Goal: Communication & Community: Ask a question

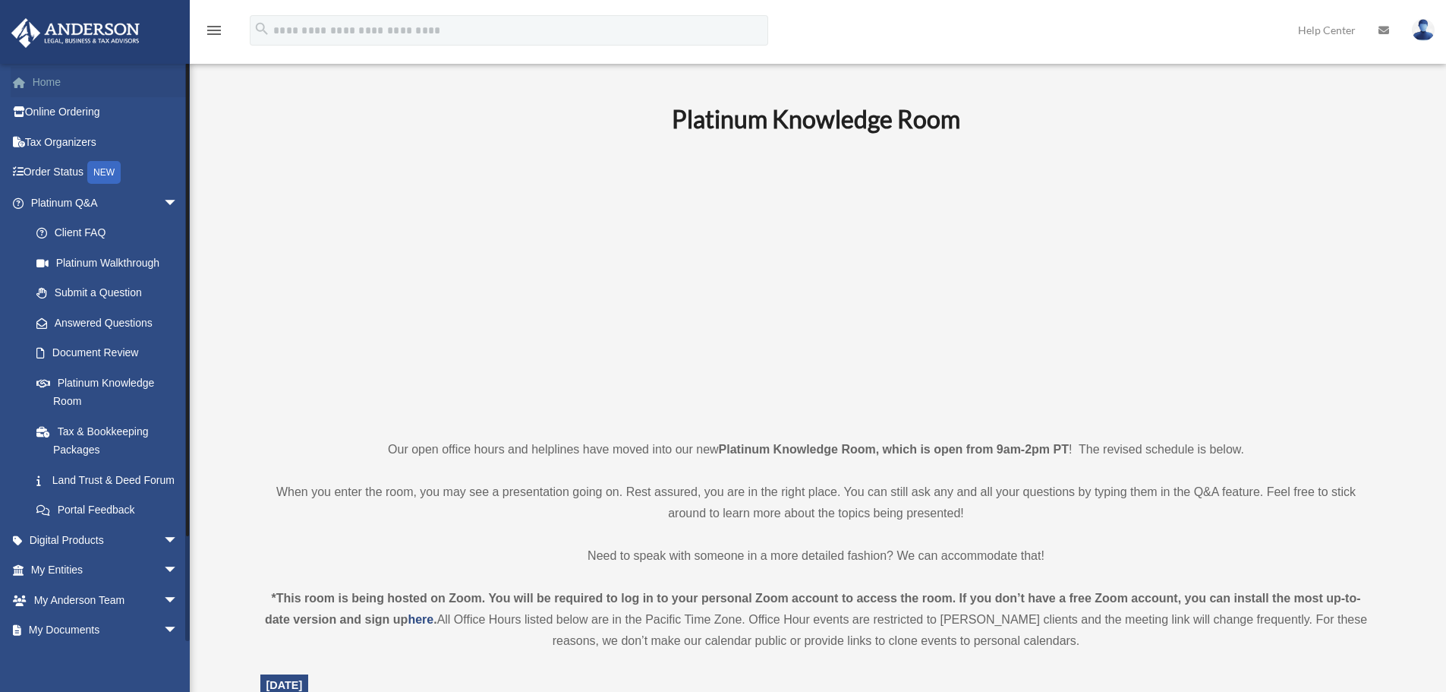
click at [61, 77] on link "Home" at bounding box center [106, 82] width 191 height 30
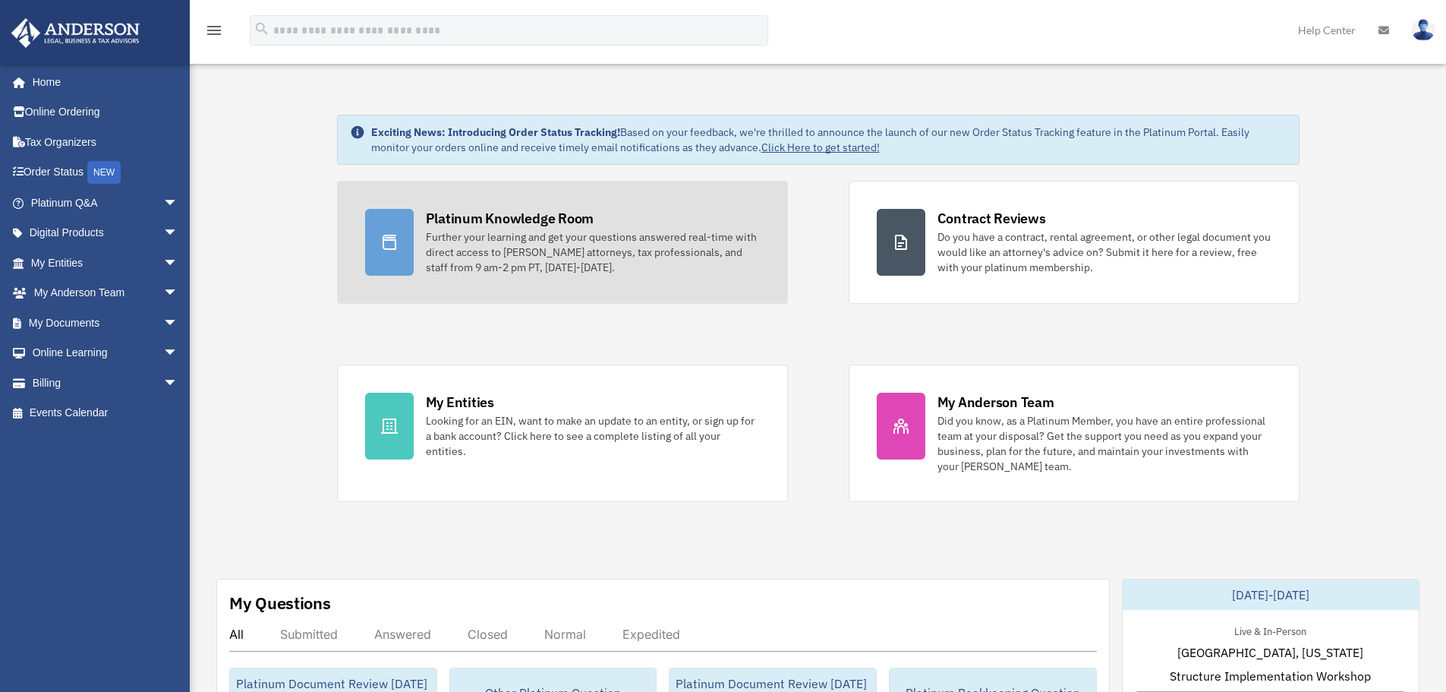
click at [651, 244] on div "Further your learning and get your questions answered real-time with direct acc…" at bounding box center [593, 252] width 334 height 46
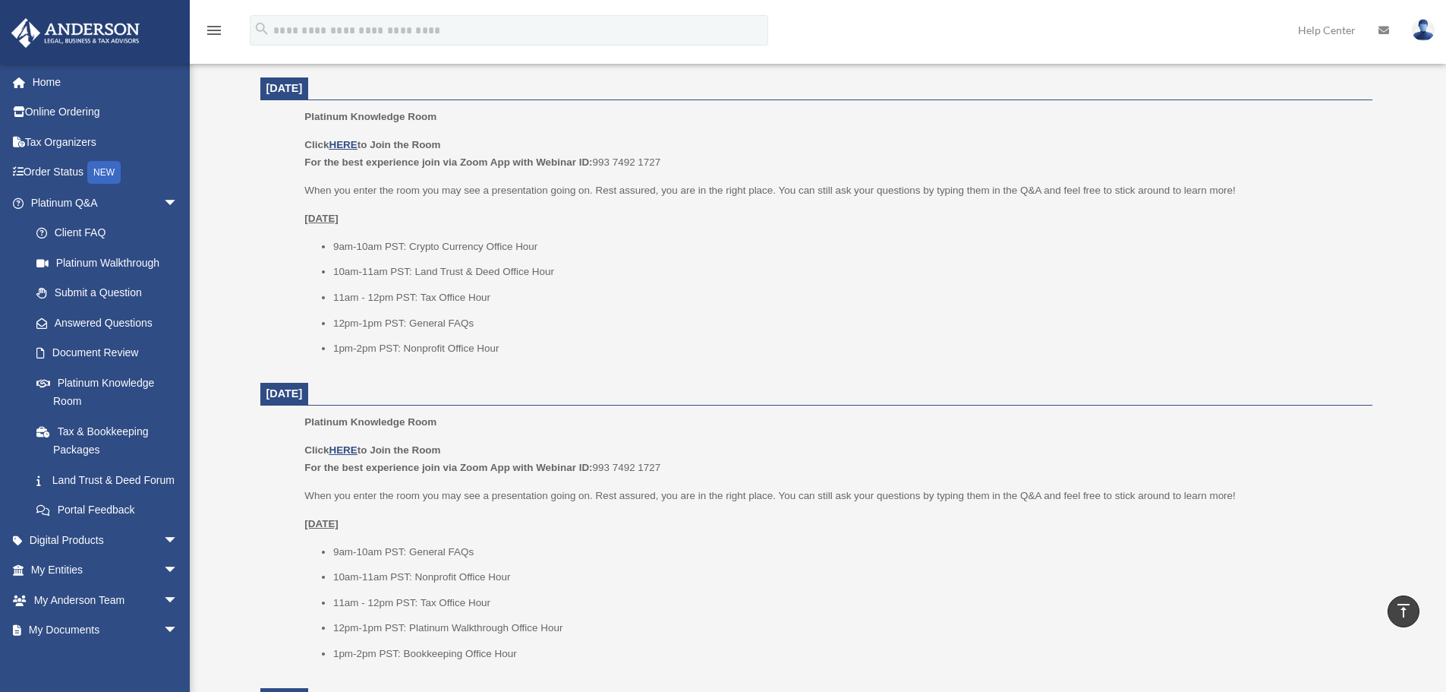
scroll to position [911, 0]
click at [905, 269] on li "10am-11am PST: Land Trust & Deed Office Hour" at bounding box center [847, 270] width 1029 height 18
click at [852, 229] on div "Click HERE to Join the Room For the best experience join via Zoom App with Webi…" at bounding box center [832, 245] width 1057 height 222
click at [770, 232] on div "Click HERE to Join the Room For the best experience join via Zoom App with Webi…" at bounding box center [832, 245] width 1057 height 222
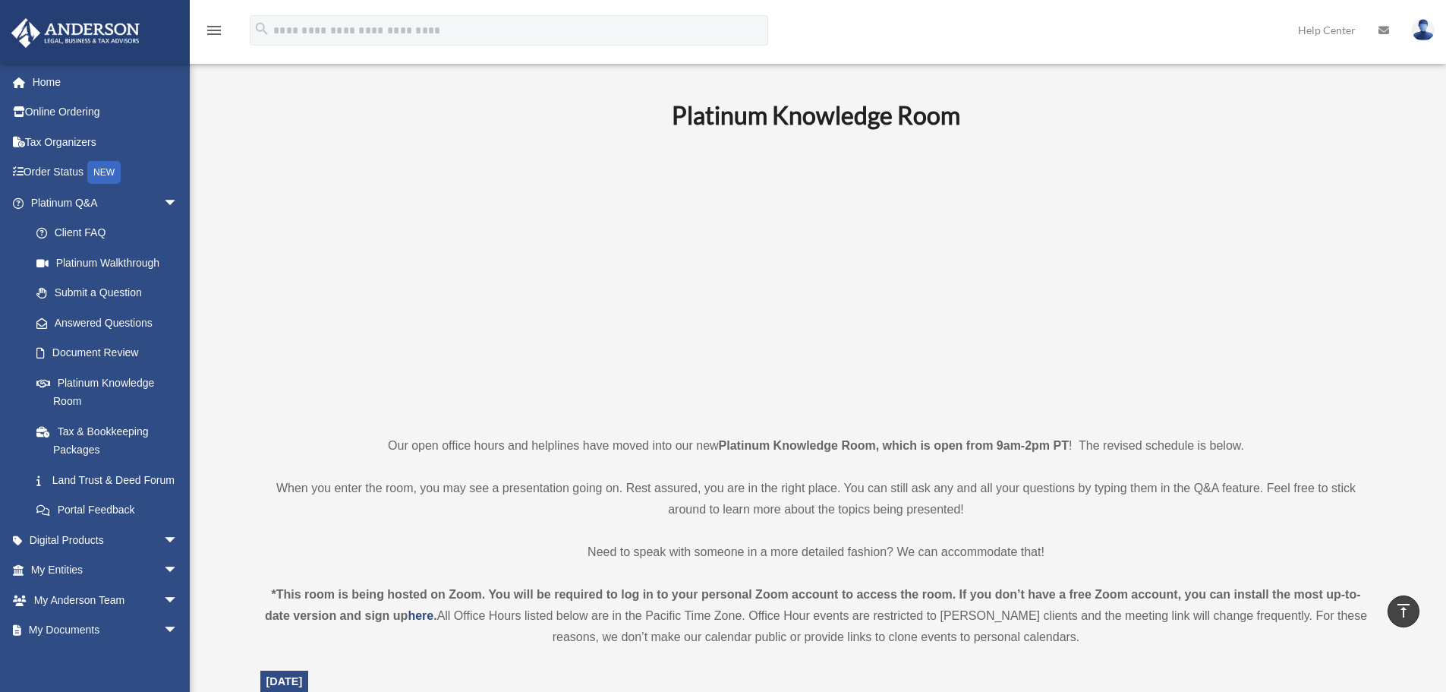
scroll to position [0, 0]
click at [492, 104] on h1 "Platinum Knowledge Room" at bounding box center [816, 119] width 1112 height 34
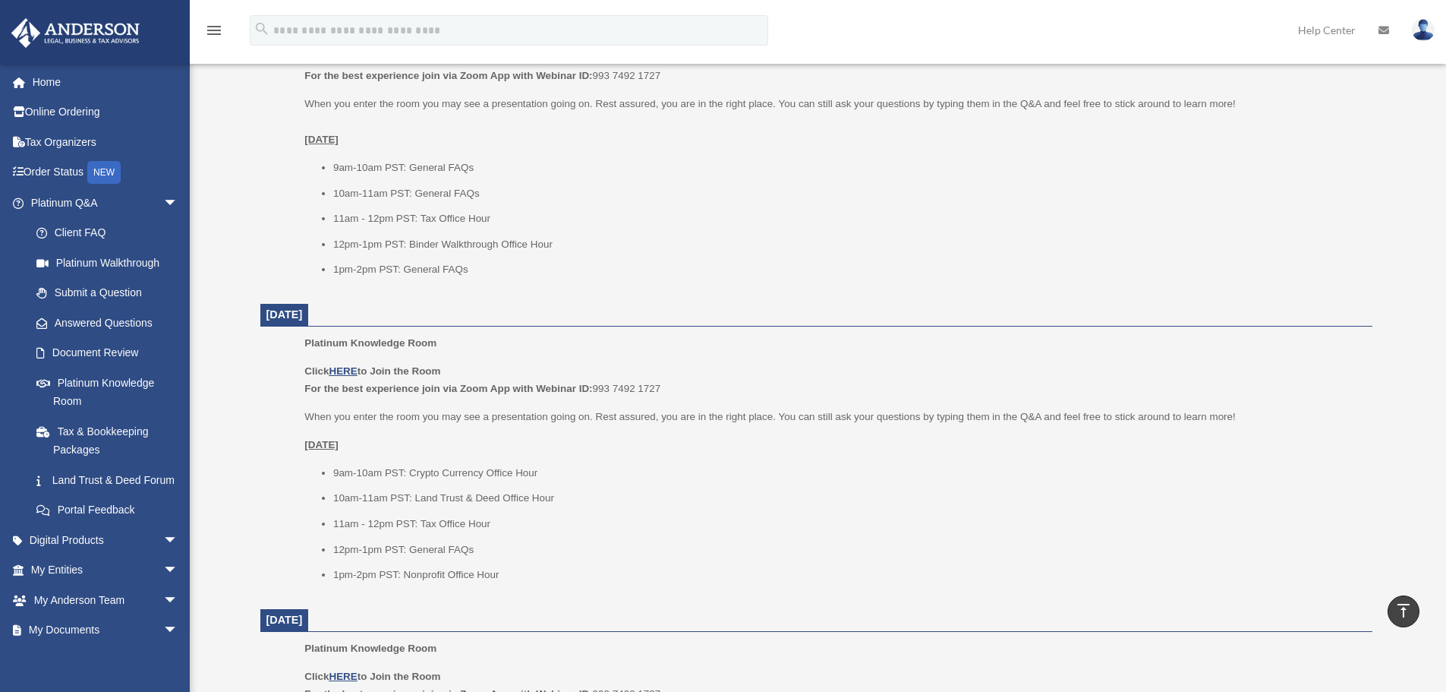
scroll to position [531, 0]
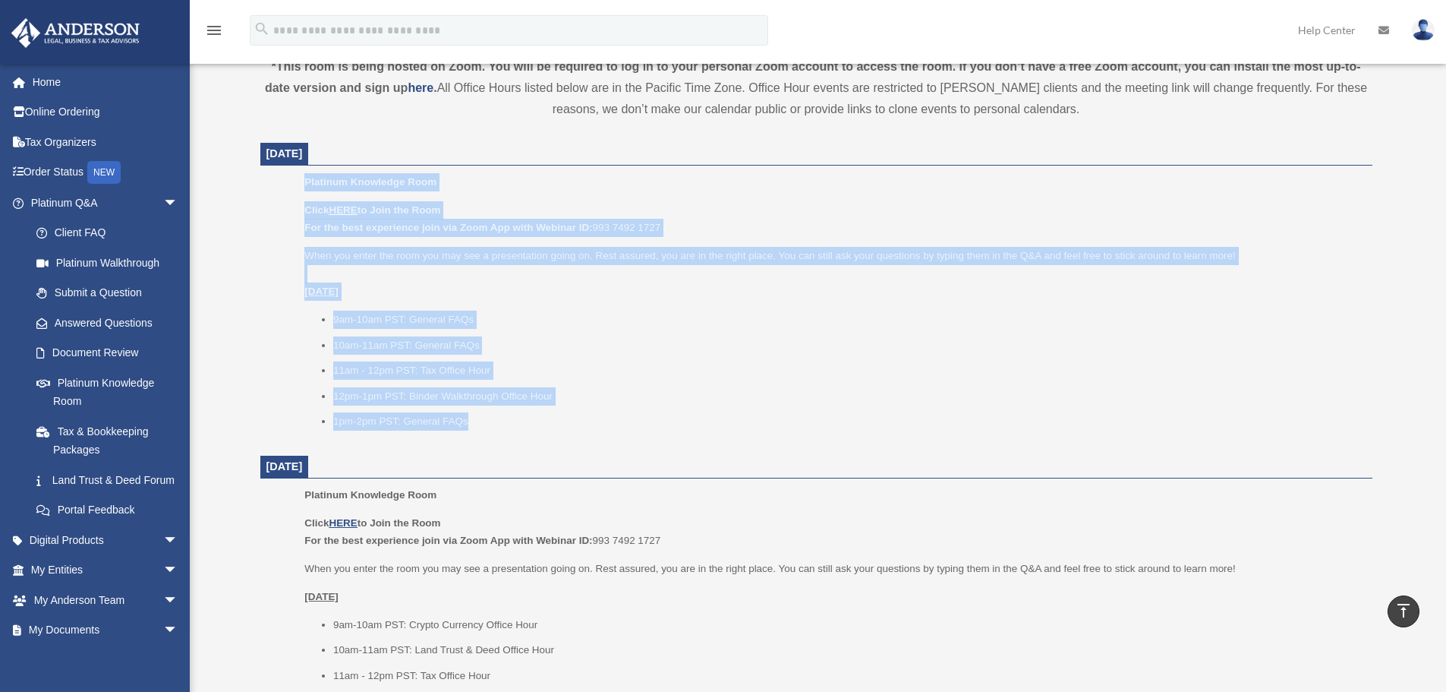
drag, startPoint x: 277, startPoint y: 176, endPoint x: 702, endPoint y: 417, distance: 488.5
click at [702, 417] on ul "Platinum Knowledge Room Click HERE to Join the Room For the best experience joi…" at bounding box center [816, 306] width 1091 height 267
click at [836, 315] on li "9am-10am PST: General FAQs" at bounding box center [847, 319] width 1029 height 18
drag, startPoint x: 291, startPoint y: 175, endPoint x: 730, endPoint y: 434, distance: 509.8
click at [730, 434] on ul "Platinum Knowledge Room Click HERE to Join the Room For the best experience joi…" at bounding box center [816, 306] width 1091 height 267
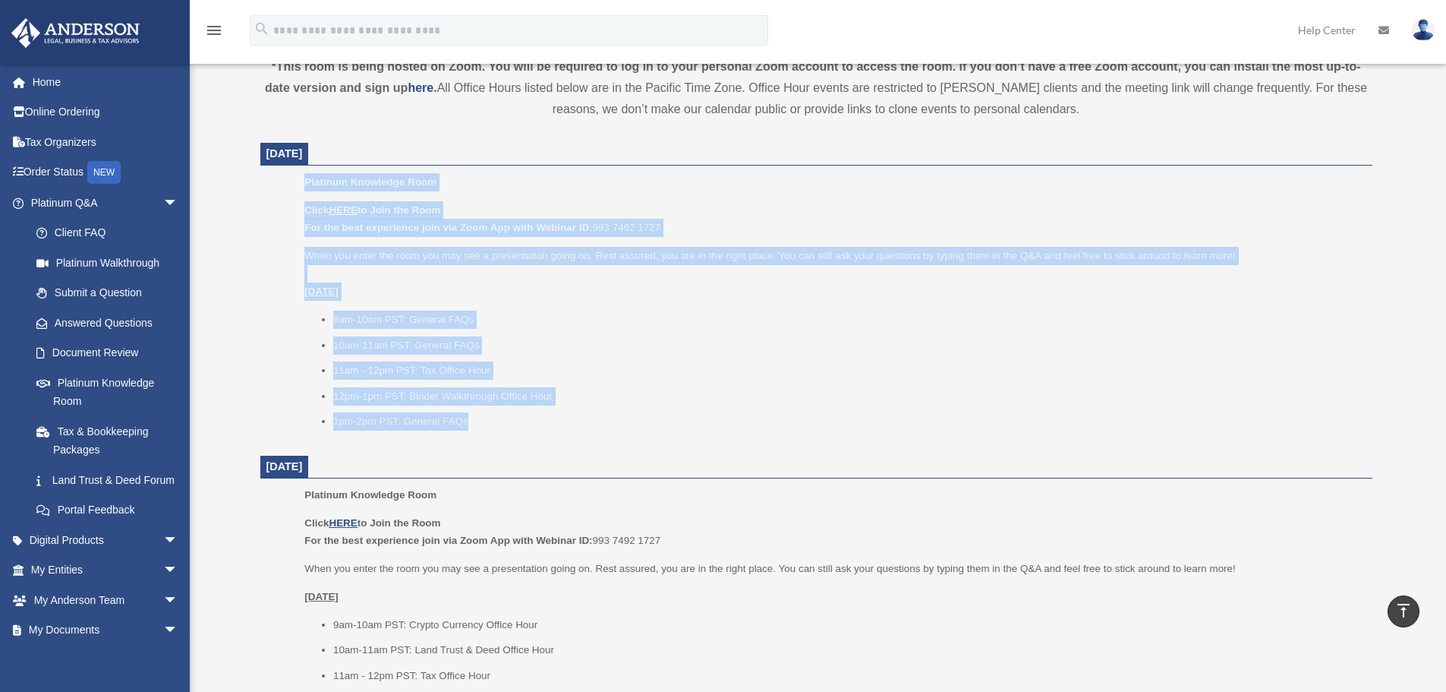
click at [766, 363] on li "11am - 12pm PST: Tax Office Hour" at bounding box center [847, 370] width 1029 height 18
drag, startPoint x: 295, startPoint y: 180, endPoint x: 678, endPoint y: 424, distance: 454.6
click at [678, 424] on ul "Platinum Knowledge Room Click HERE to Join the Room For the best experience joi…" at bounding box center [816, 306] width 1091 height 267
click at [687, 311] on li "9am-10am PST: General FAQs" at bounding box center [847, 319] width 1029 height 18
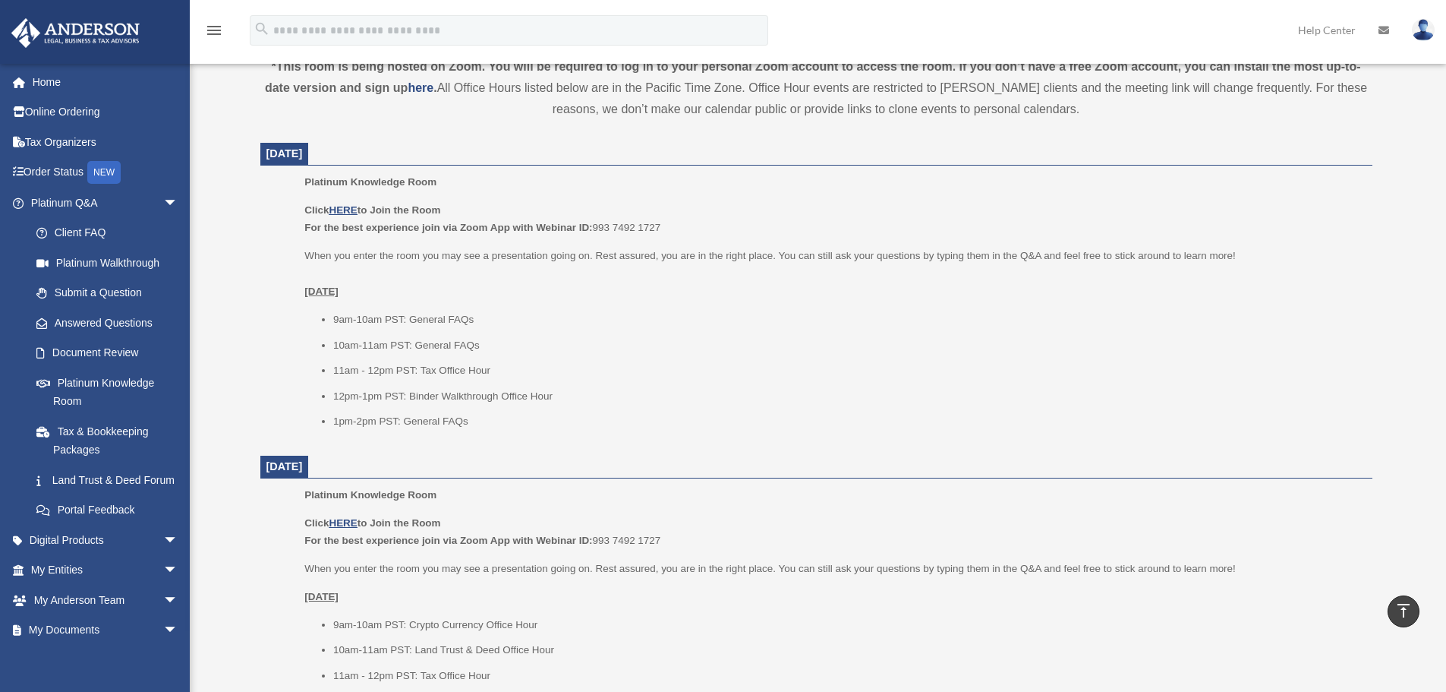
click at [312, 174] on p "Platinum Knowledge Room" at bounding box center [832, 182] width 1057 height 18
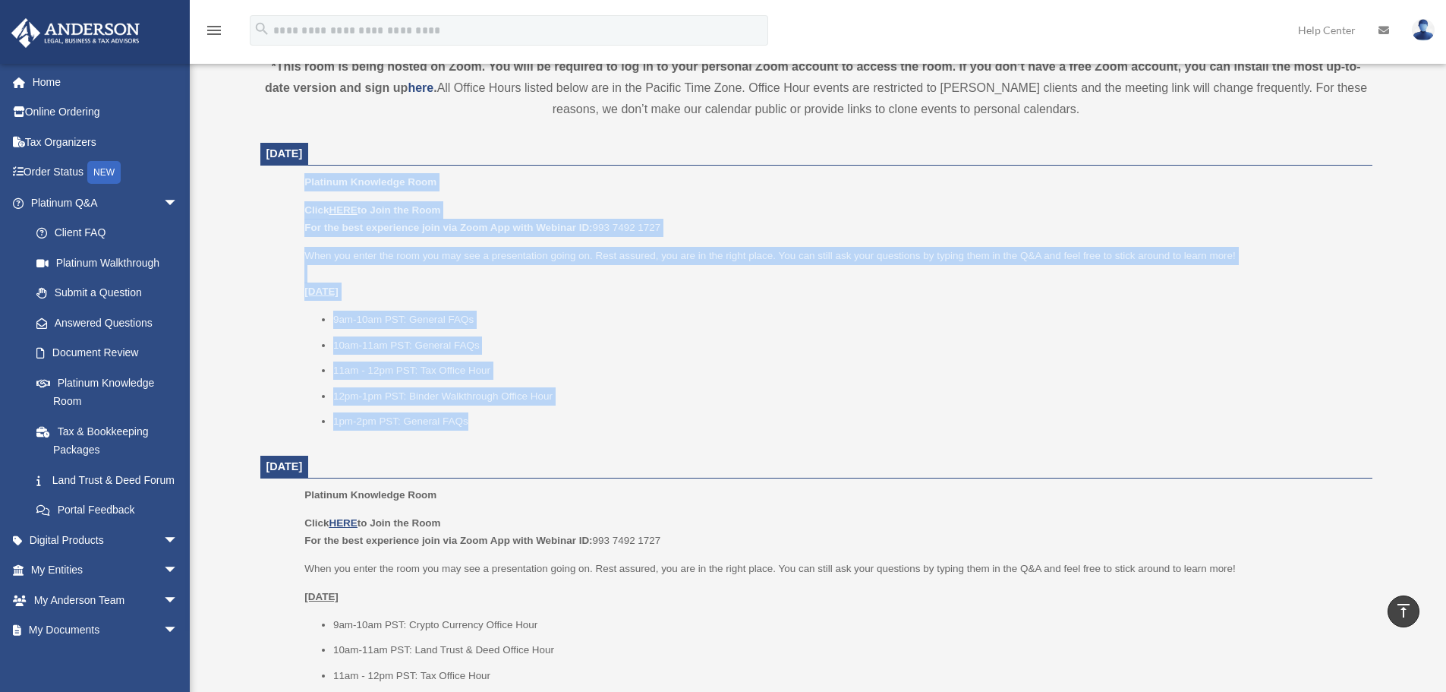
drag, startPoint x: 301, startPoint y: 177, endPoint x: 706, endPoint y: 430, distance: 477.1
click at [706, 430] on ul "Platinum Knowledge Room Click HERE to Join the Room For the best experience joi…" at bounding box center [816, 306] width 1091 height 267
click at [714, 388] on li "12pm-1pm PST: Binder Walkthrough Office Hour" at bounding box center [847, 396] width 1029 height 18
drag, startPoint x: 332, startPoint y: 194, endPoint x: 721, endPoint y: 370, distance: 427.4
click at [602, 417] on ul "Platinum Knowledge Room Click HERE to Join the Room For the best experience joi…" at bounding box center [816, 306] width 1091 height 267
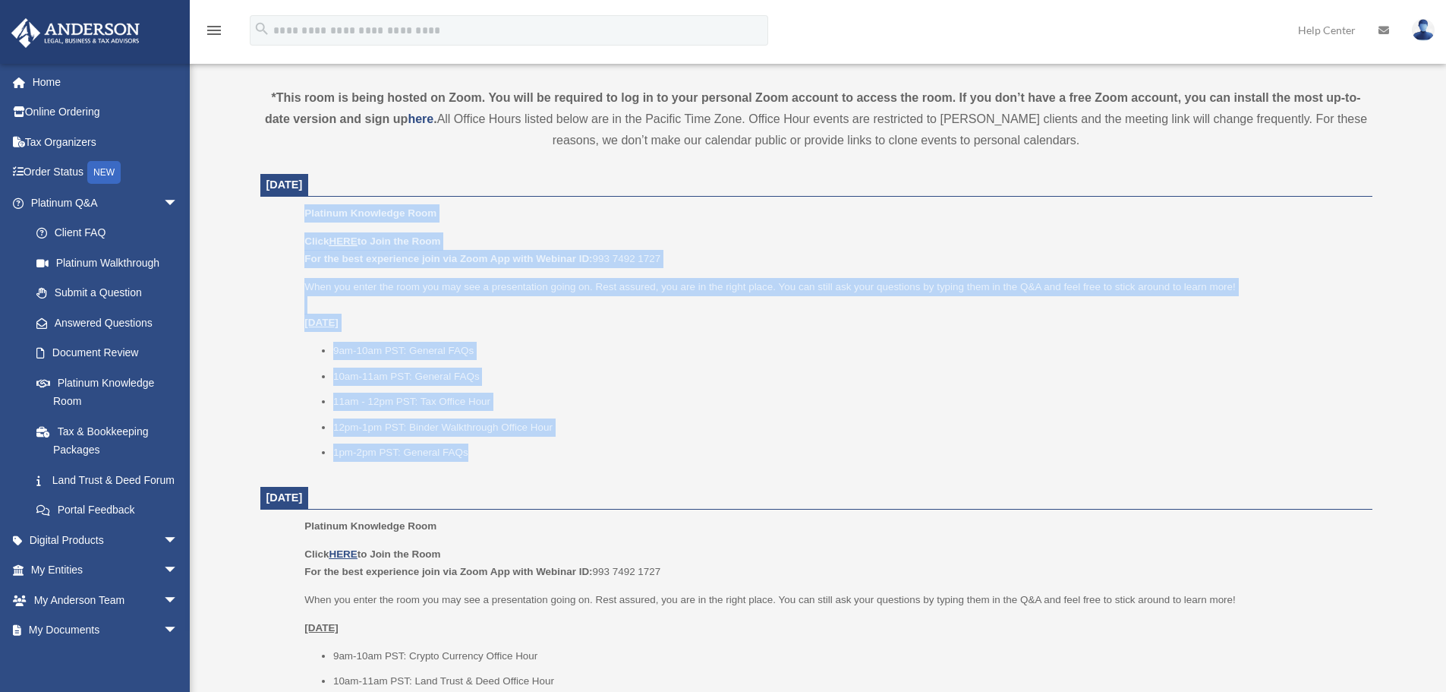
scroll to position [607, 0]
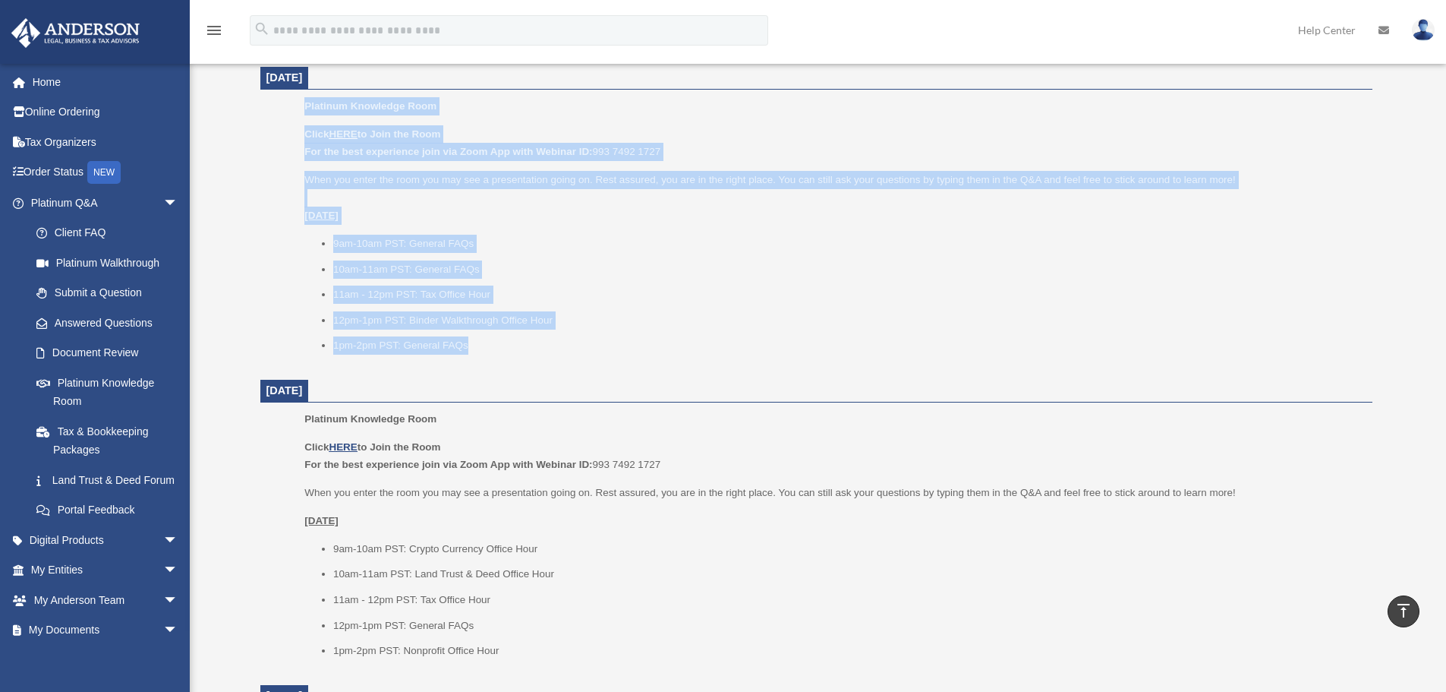
click at [569, 260] on li "10am-11am PST: General FAQs" at bounding box center [847, 269] width 1029 height 18
drag, startPoint x: 295, startPoint y: 104, endPoint x: 781, endPoint y: 305, distance: 526.5
click at [610, 351] on ul "Platinum Knowledge Room Click HERE to Join the Room For the best experience joi…" at bounding box center [816, 230] width 1091 height 267
click at [782, 305] on ul "9am-10am PST: General FAQs 10am-11am PST: General FAQs 11am - 12pm PST: Tax Off…" at bounding box center [832, 295] width 1057 height 120
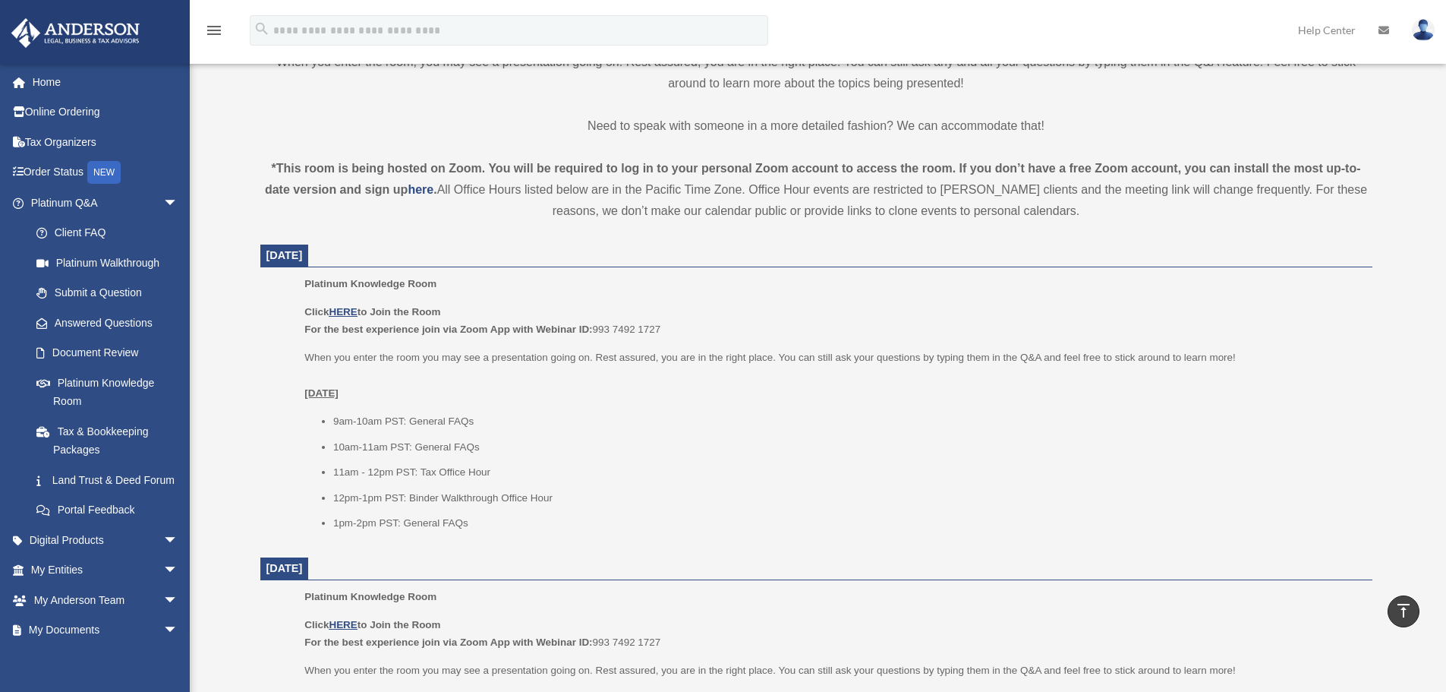
scroll to position [228, 0]
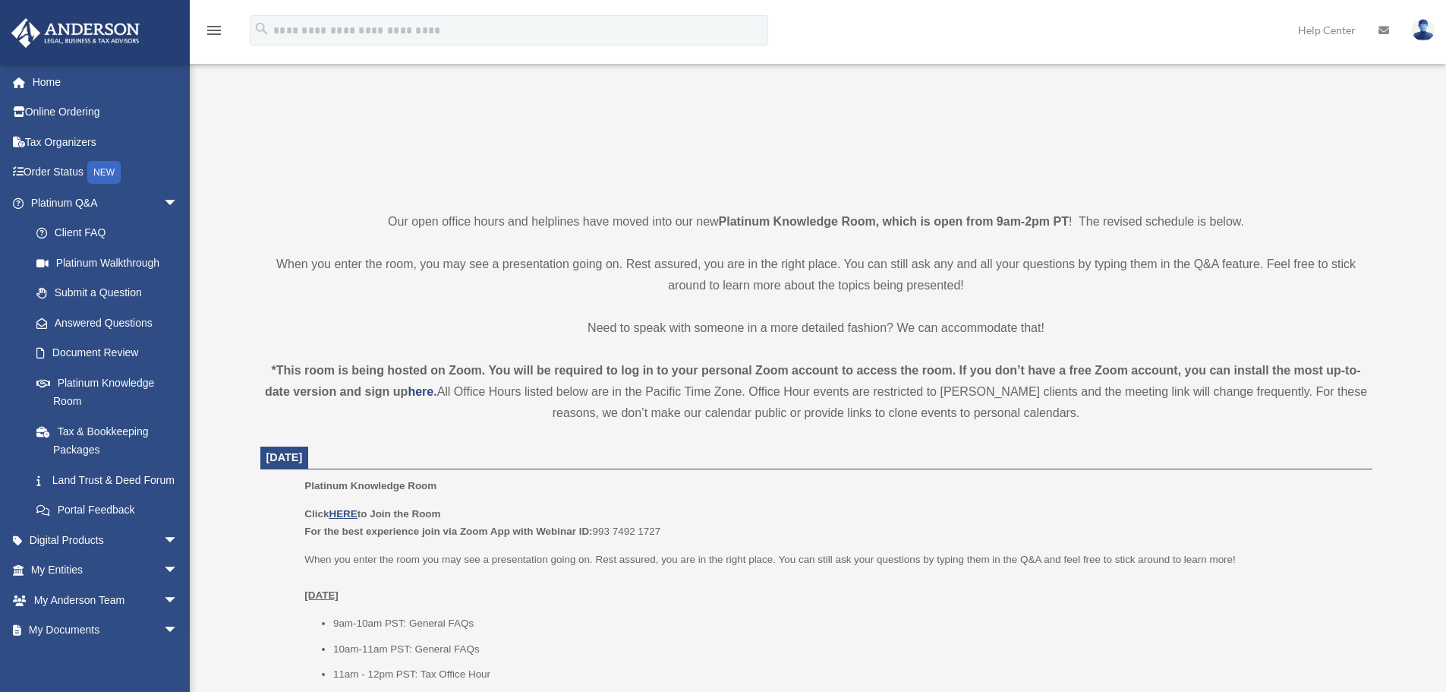
click at [415, 118] on p at bounding box center [816, 57] width 1112 height 263
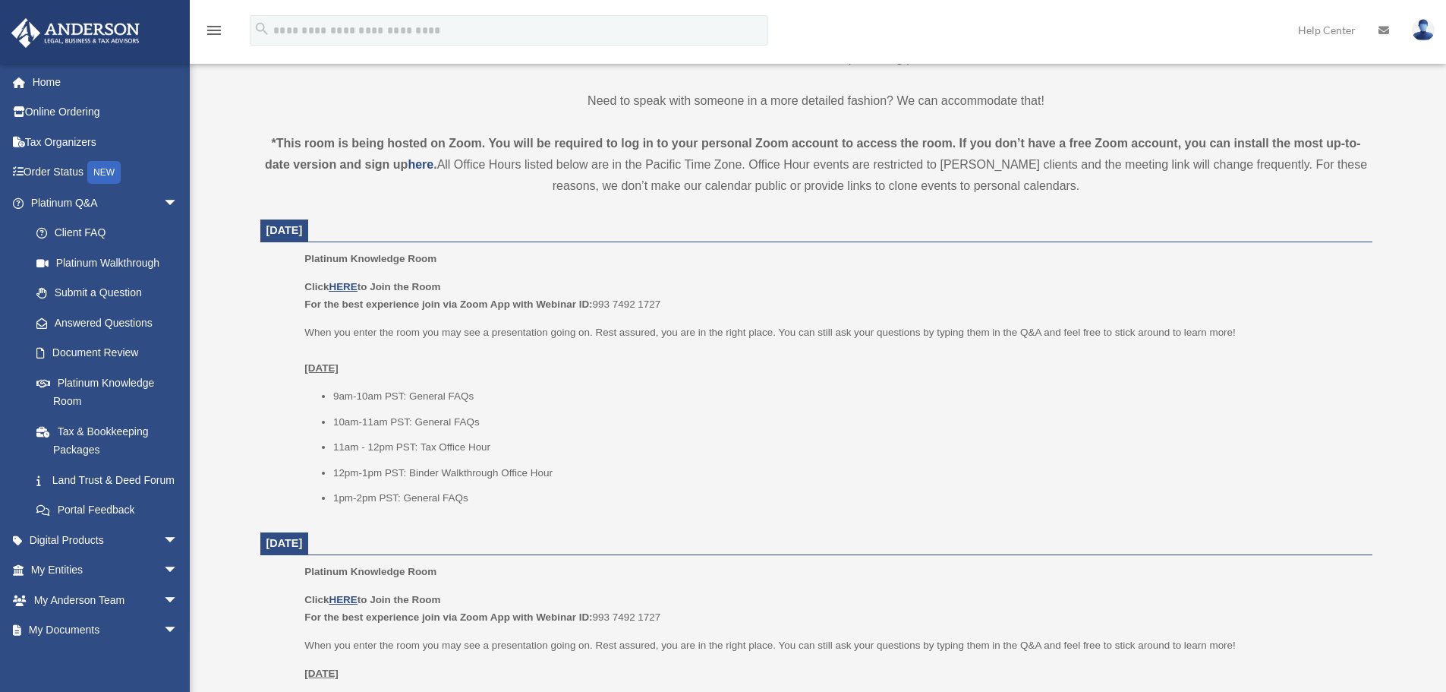
scroll to position [455, 0]
drag, startPoint x: 334, startPoint y: 381, endPoint x: 617, endPoint y: 537, distance: 323.5
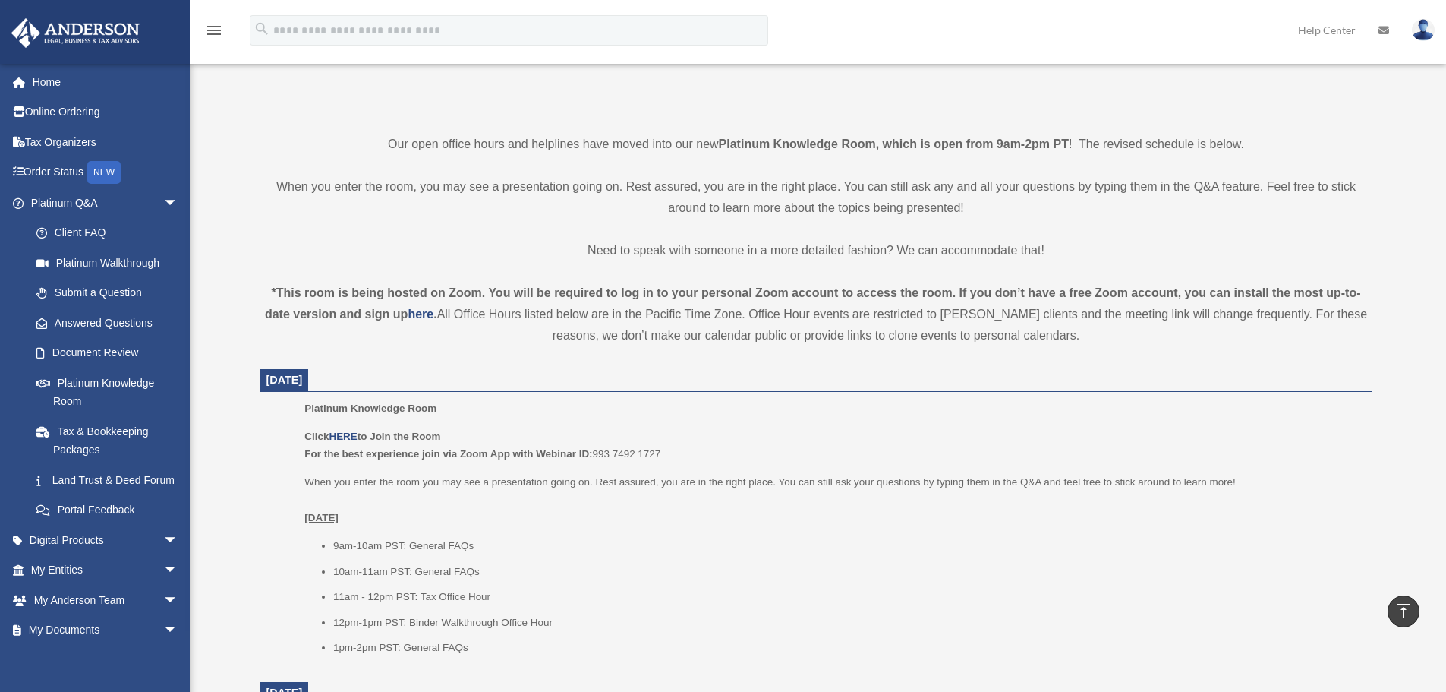
scroll to position [304, 0]
click at [446, 609] on ul "9am-10am PST: General FAQs 10am-11am PST: General FAQs 11am - 12pm PST: Tax Off…" at bounding box center [832, 598] width 1057 height 120
drag, startPoint x: 422, startPoint y: 595, endPoint x: 528, endPoint y: 599, distance: 106.3
click at [528, 599] on li "11am - 12pm PST: Tax Office Hour" at bounding box center [847, 598] width 1029 height 18
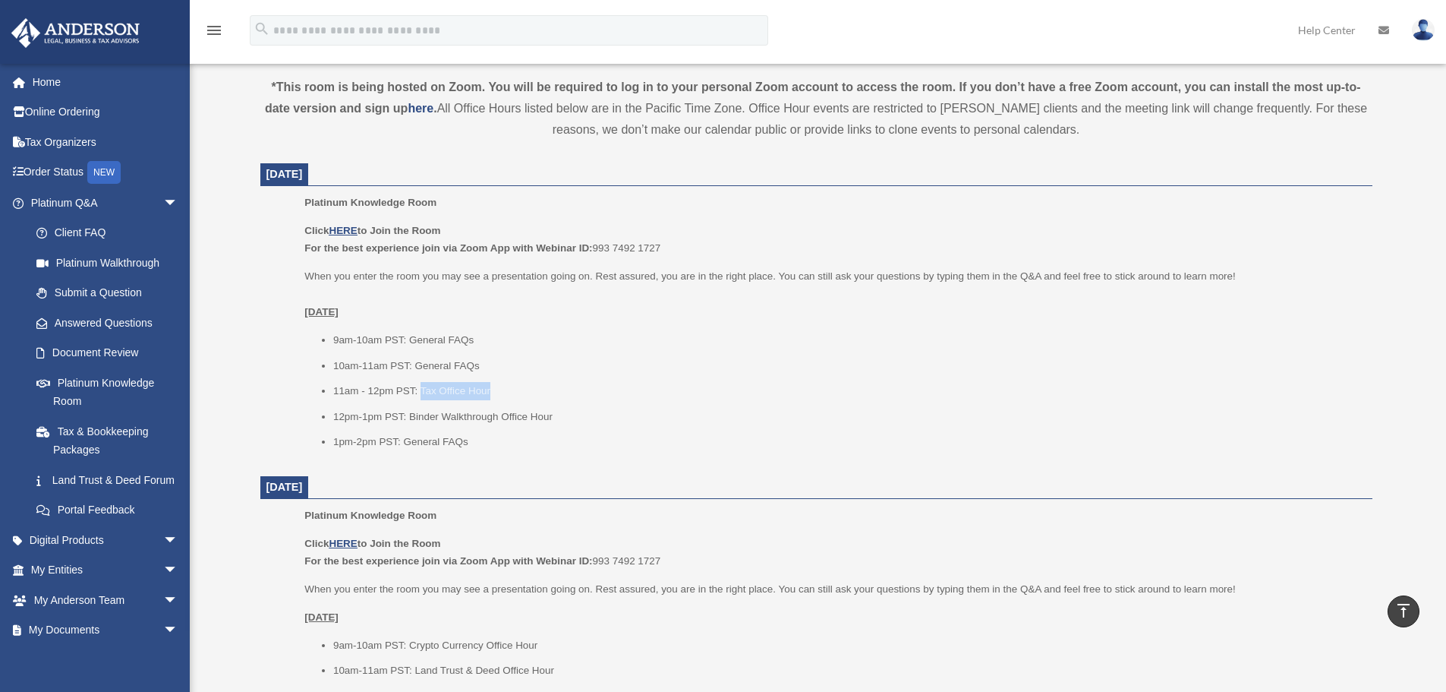
scroll to position [531, 0]
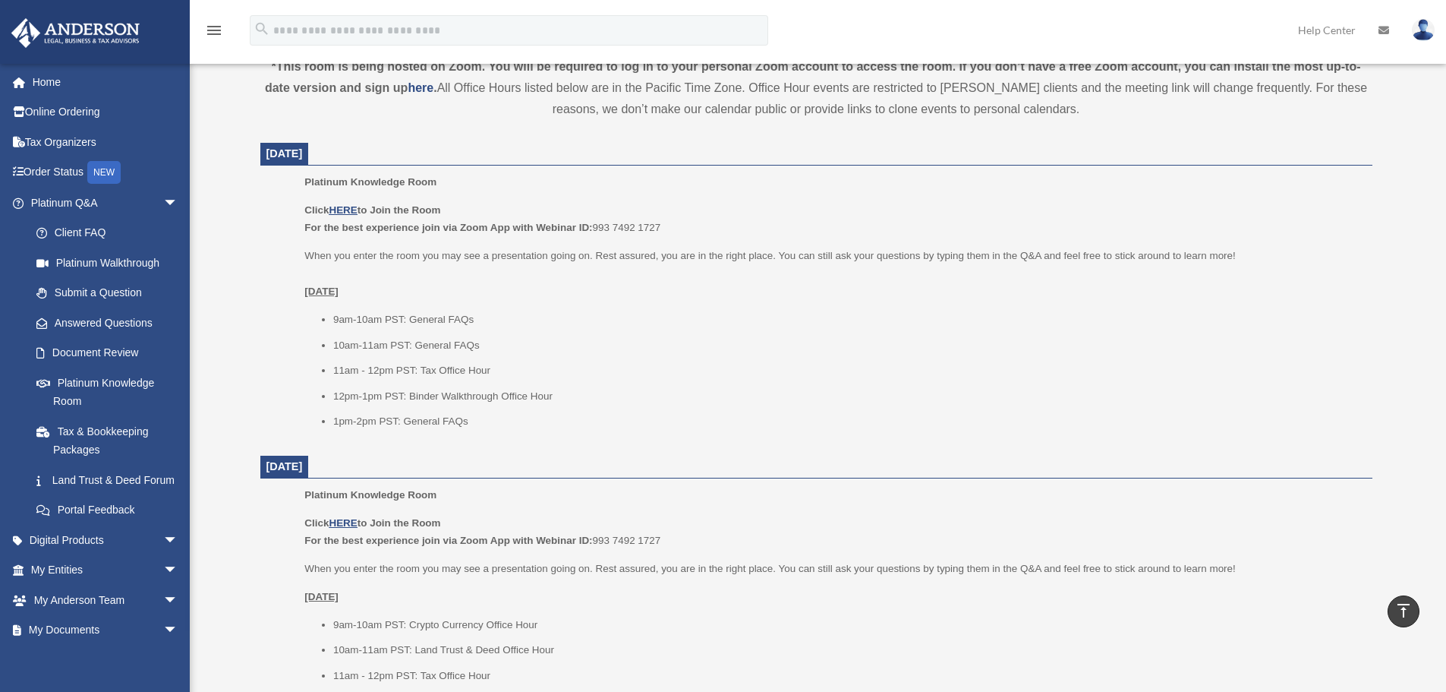
click at [547, 432] on div "Platinum Knowledge Room Click HERE to Join the Room For the best experience joi…" at bounding box center [832, 306] width 1057 height 267
drag, startPoint x: 421, startPoint y: 369, endPoint x: 553, endPoint y: 375, distance: 133.0
click at [553, 375] on li "11am - 12pm PST: Tax Office Hour" at bounding box center [847, 370] width 1029 height 18
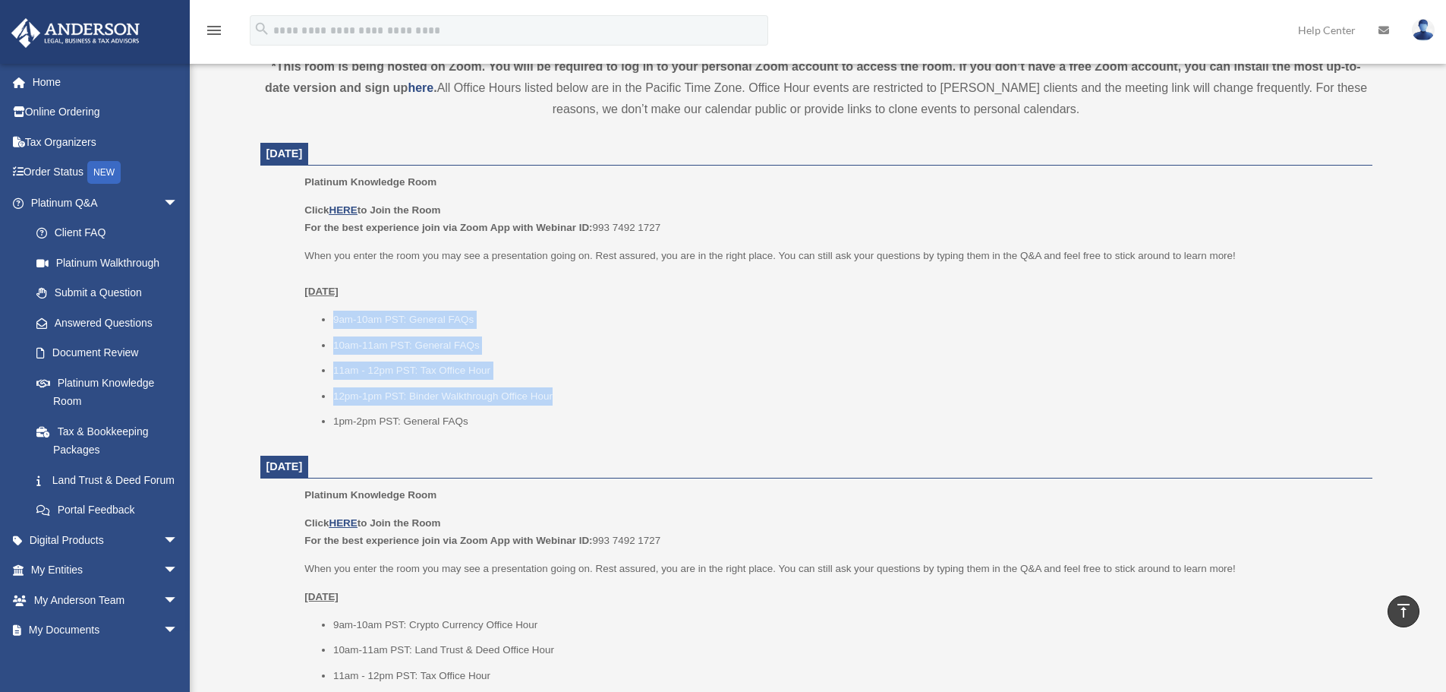
drag, startPoint x: 575, startPoint y: 388, endPoint x: 235, endPoint y: 315, distance: 347.0
click at [235, 315] on div "Platinum Knowledge Room date_range Published on Last updated July 1, 2025 Novem…" at bounding box center [818, 623] width 1169 height 2157
drag, startPoint x: 503, startPoint y: 424, endPoint x: 275, endPoint y: 301, distance: 259.2
click at [275, 301] on ul "Platinum Knowledge Room Click HERE to Join the Room For the best experience joi…" at bounding box center [816, 306] width 1091 height 267
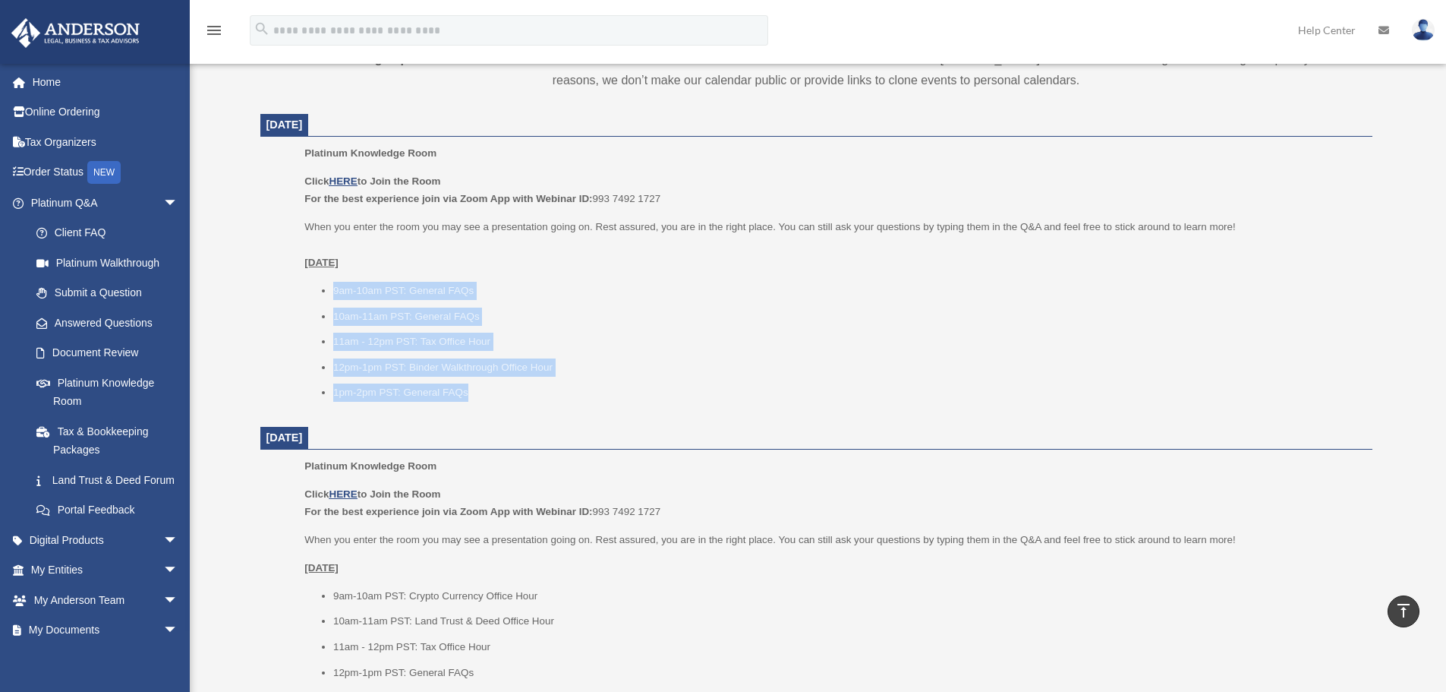
scroll to position [380, 0]
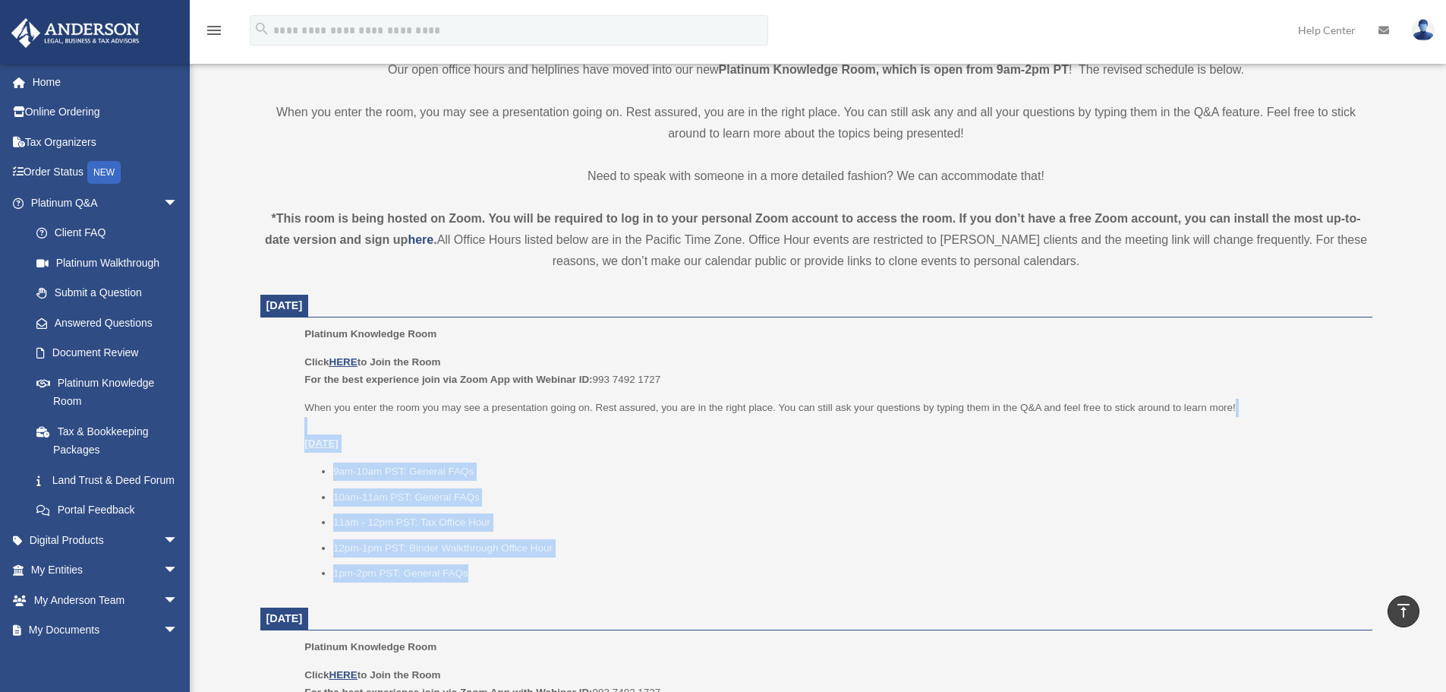
drag, startPoint x: 293, startPoint y: 430, endPoint x: 594, endPoint y: 585, distance: 338.5
click at [594, 585] on ul "Platinum Knowledge Room Click HERE to Join the Room For the best experience joi…" at bounding box center [816, 458] width 1091 height 267
click at [892, 547] on li "12pm-1pm PST: Binder Walkthrough Office Hour" at bounding box center [847, 548] width 1029 height 18
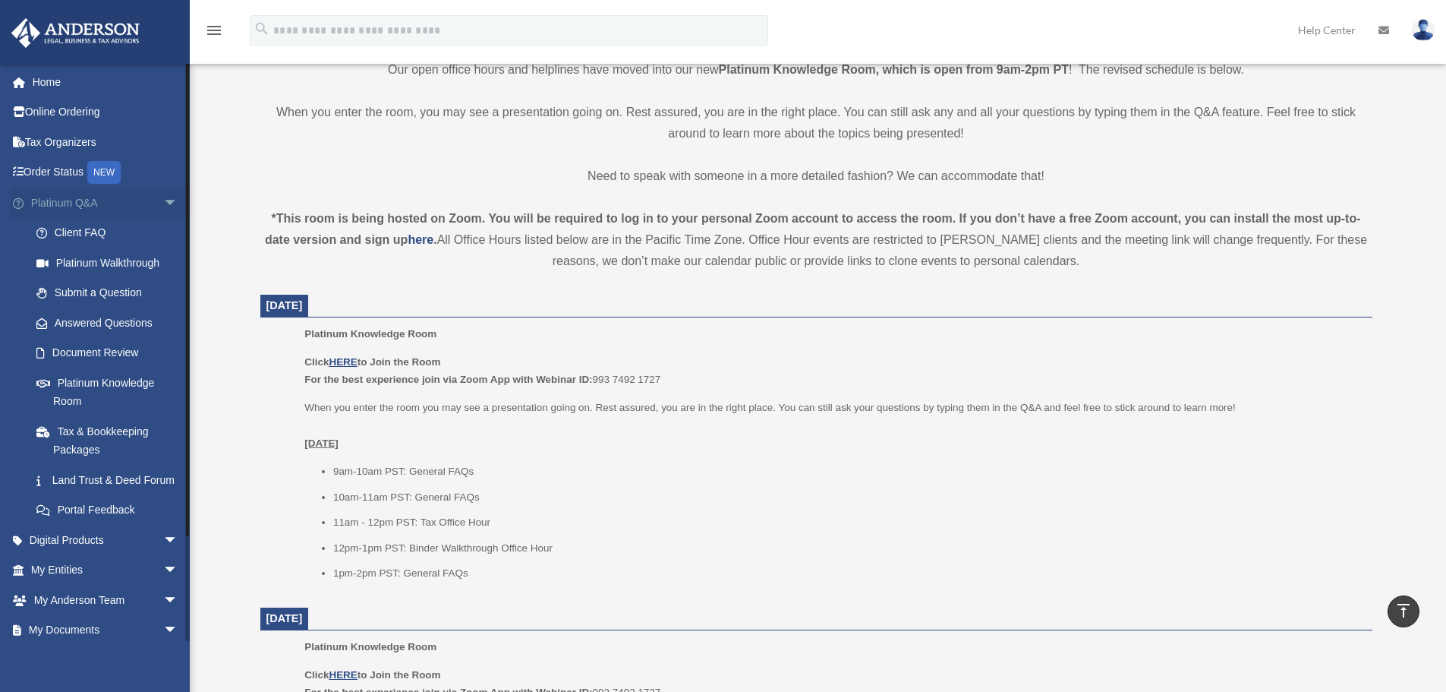
click at [163, 199] on span "arrow_drop_down" at bounding box center [178, 202] width 30 height 31
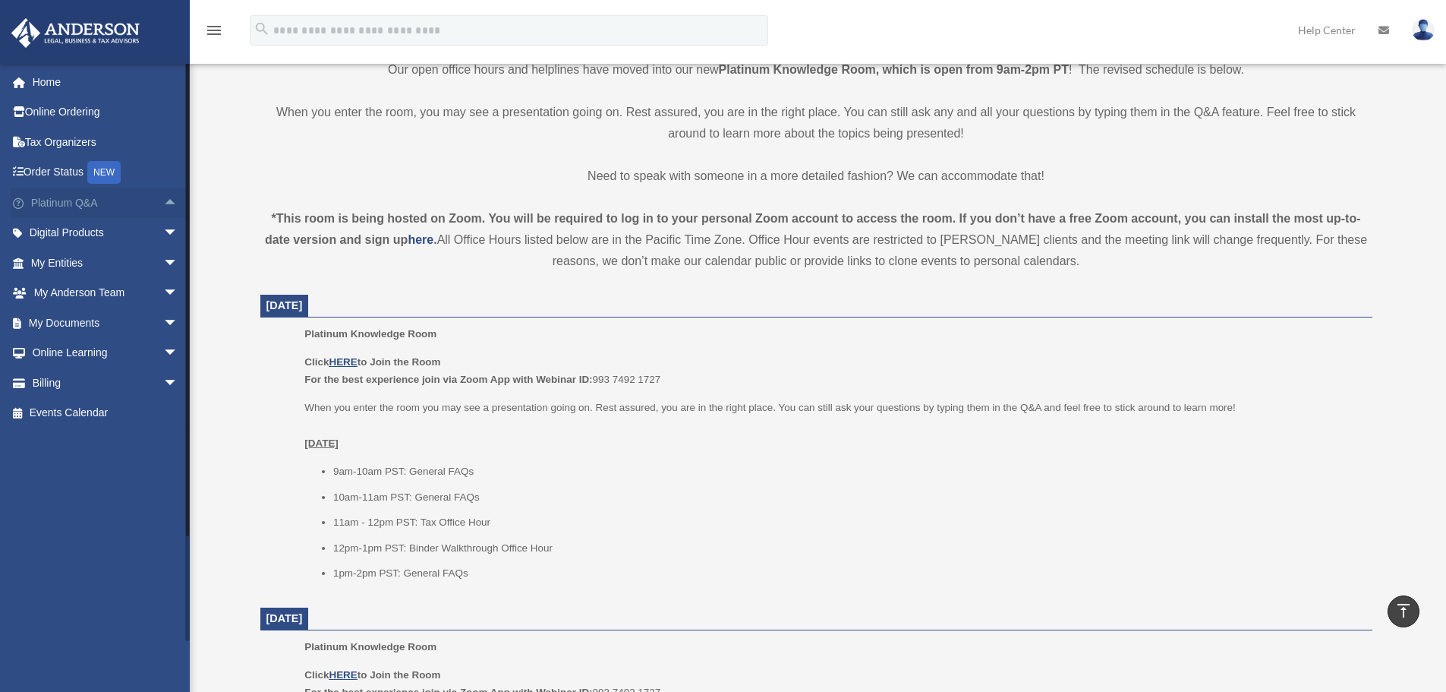
click at [163, 199] on span "arrow_drop_up" at bounding box center [178, 202] width 30 height 31
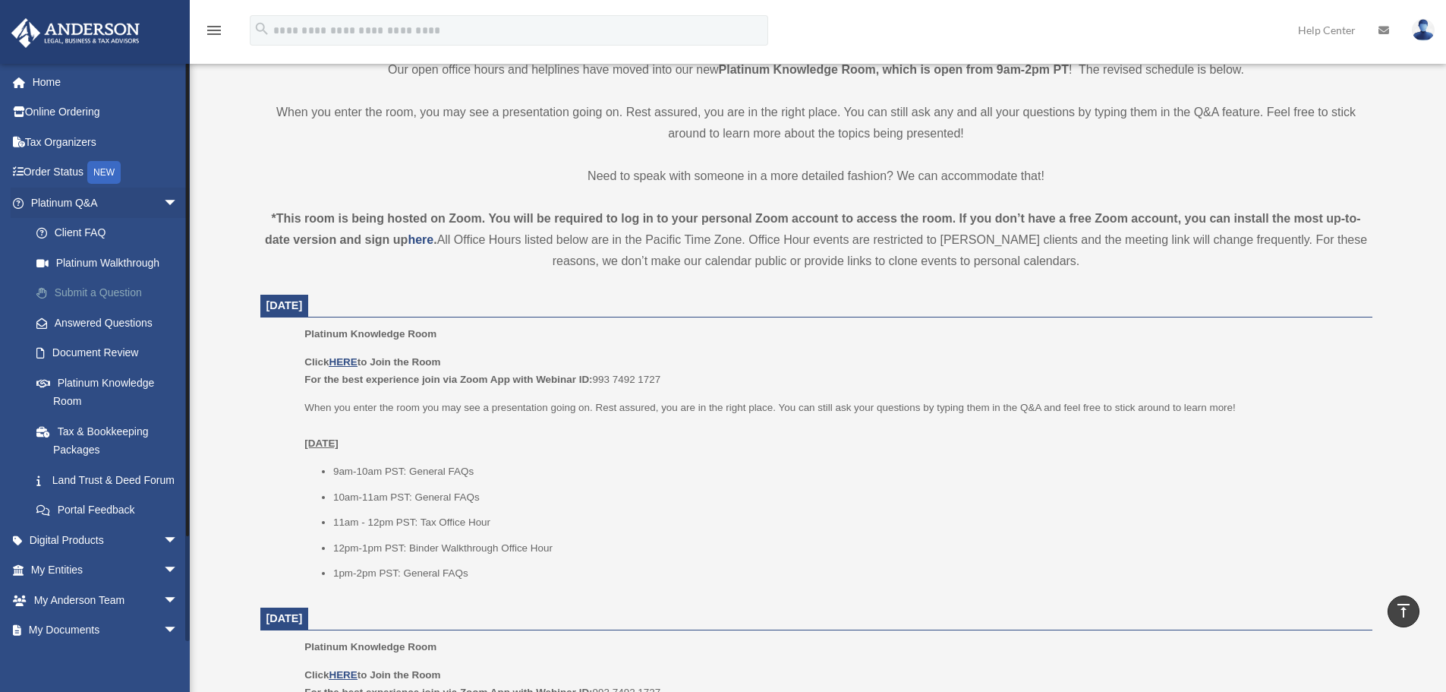
click at [119, 288] on link "Submit a Question" at bounding box center [111, 293] width 180 height 30
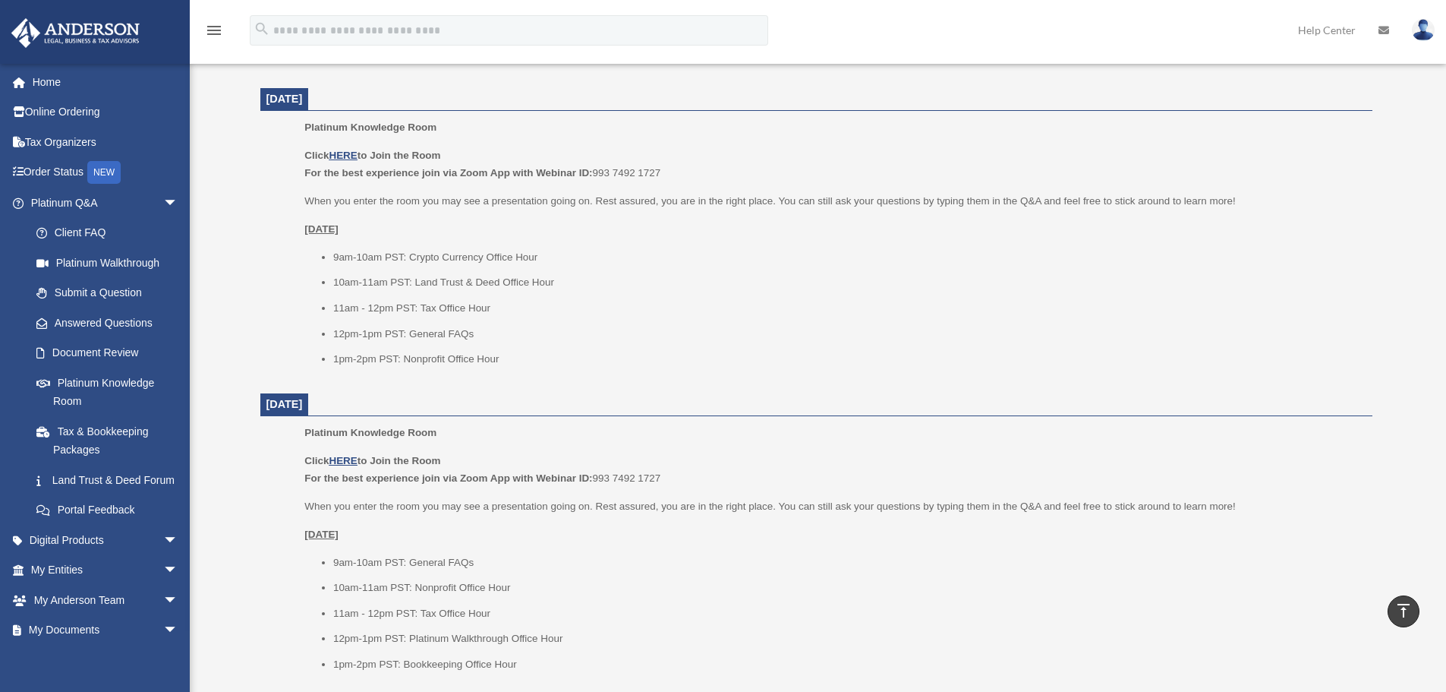
scroll to position [911, 0]
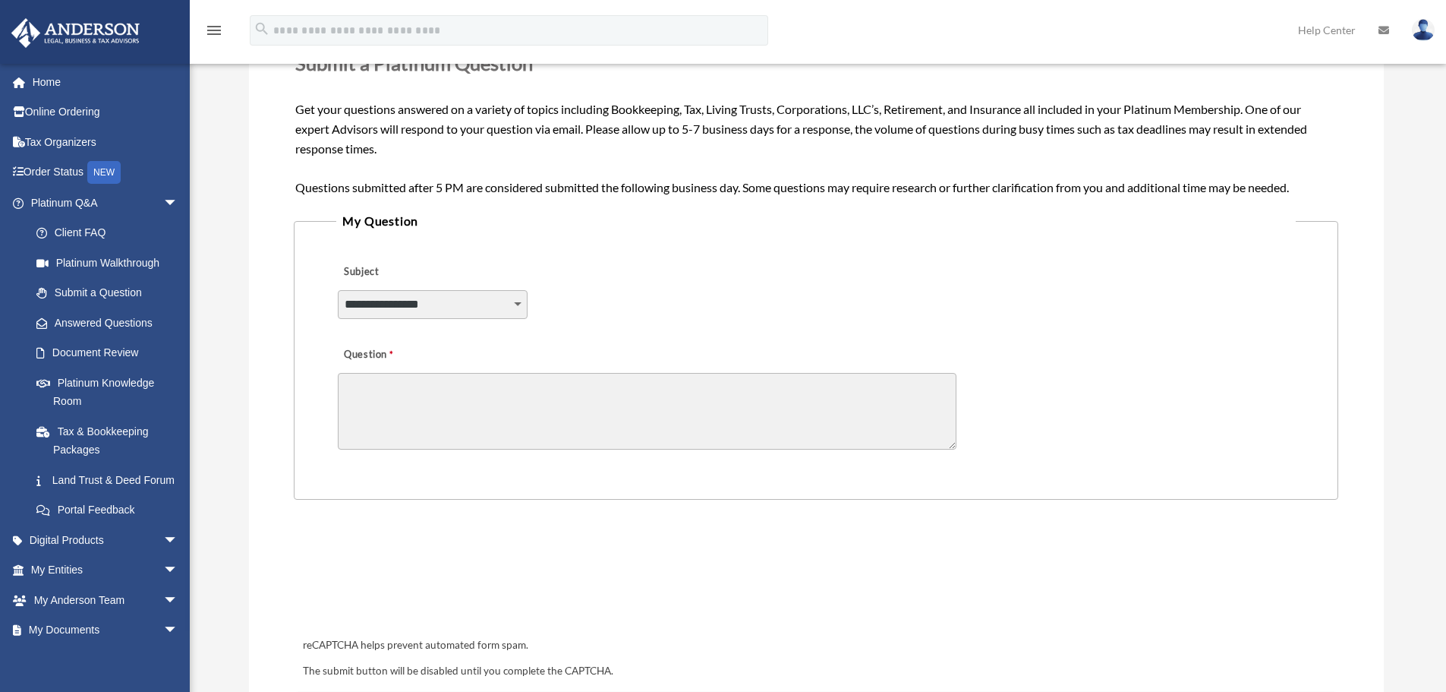
scroll to position [228, 0]
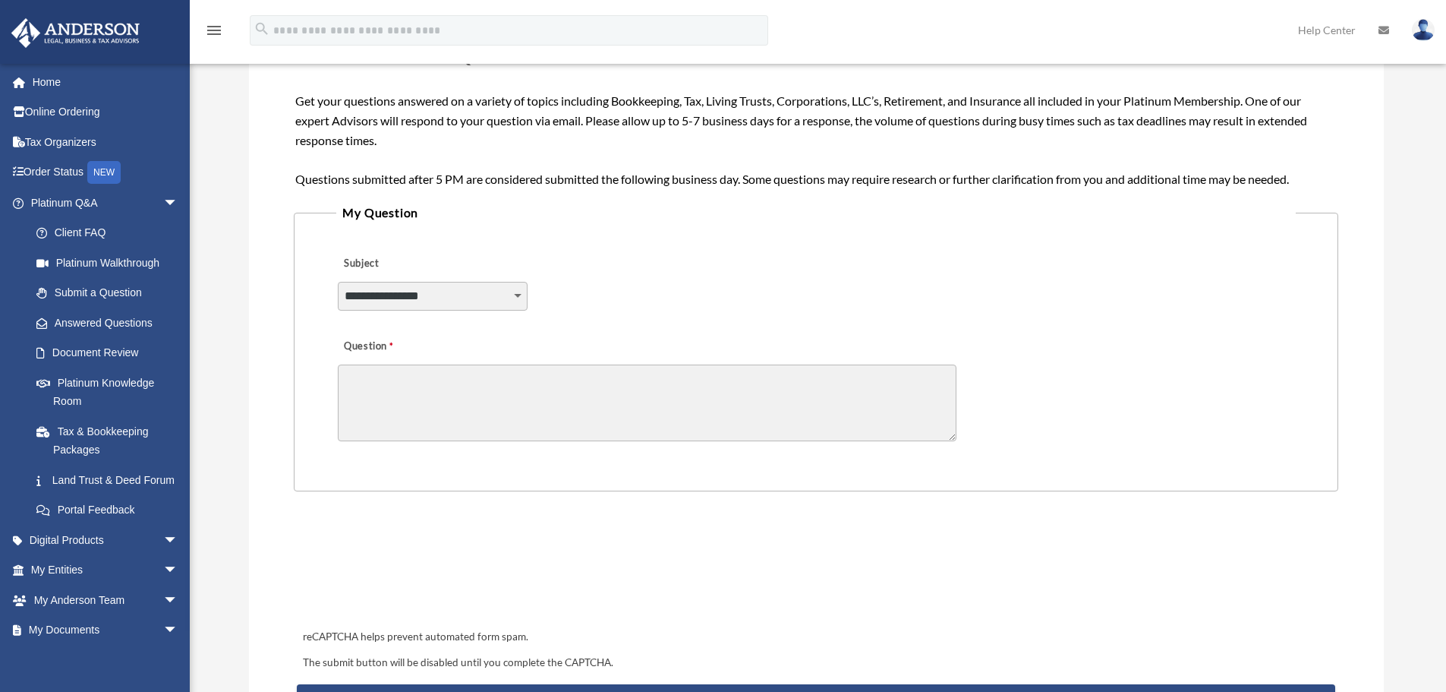
click at [377, 377] on textarea "Question" at bounding box center [647, 402] width 619 height 77
click at [413, 376] on textarea "Question" at bounding box center [647, 402] width 619 height 77
click at [679, 313] on div "**********" at bounding box center [815, 285] width 959 height 83
click at [449, 288] on select "**********" at bounding box center [433, 296] width 190 height 29
click at [338, 282] on select "**********" at bounding box center [433, 296] width 190 height 29
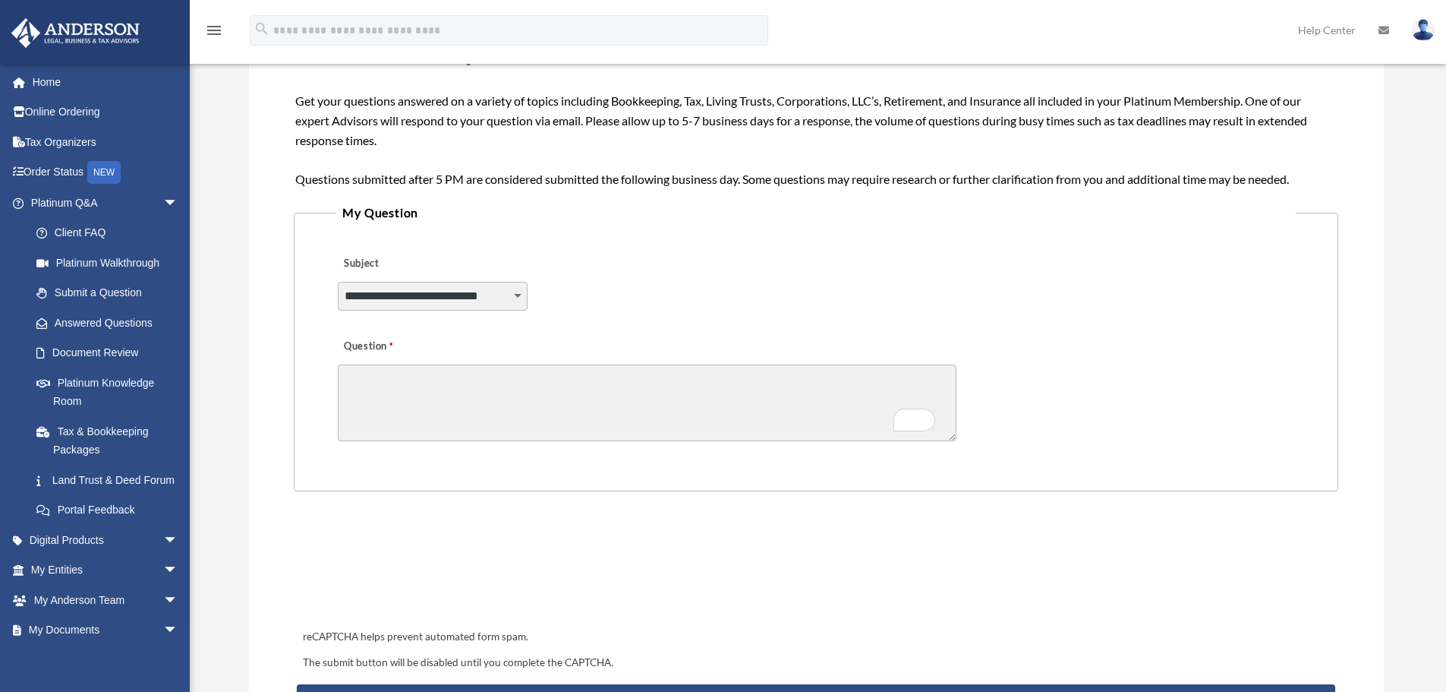
click at [484, 302] on select "**********" at bounding box center [433, 296] width 190 height 29
click at [338, 282] on select "**********" at bounding box center [433, 296] width 190 height 29
click at [510, 295] on select "**********" at bounding box center [433, 296] width 190 height 29
select select "******"
click at [338, 282] on select "**********" at bounding box center [433, 296] width 190 height 29
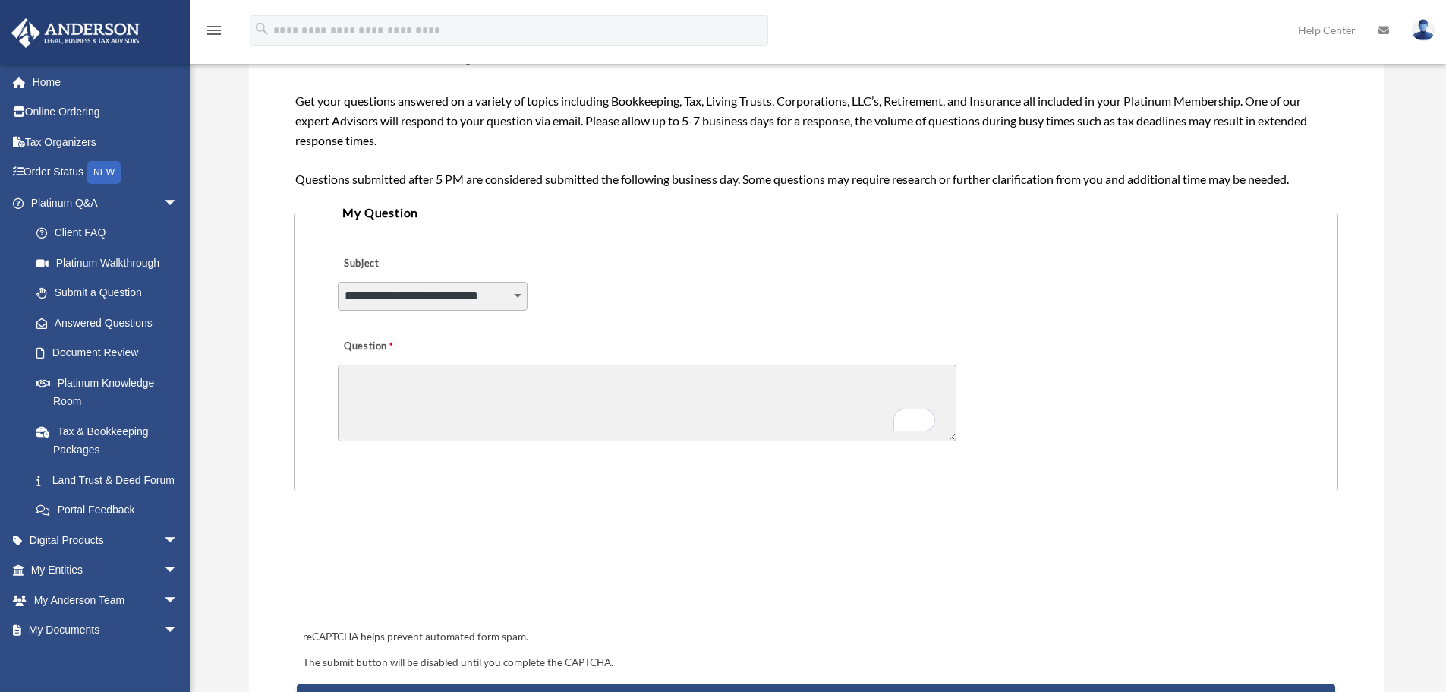
click at [534, 382] on textarea "Question" at bounding box center [647, 402] width 619 height 77
click at [495, 295] on select "**********" at bounding box center [433, 296] width 190 height 29
click at [338, 282] on select "**********" at bounding box center [433, 296] width 190 height 29
click at [877, 307] on div "**********" at bounding box center [815, 285] width 959 height 83
click at [512, 381] on textarea "Question" at bounding box center [647, 402] width 619 height 77
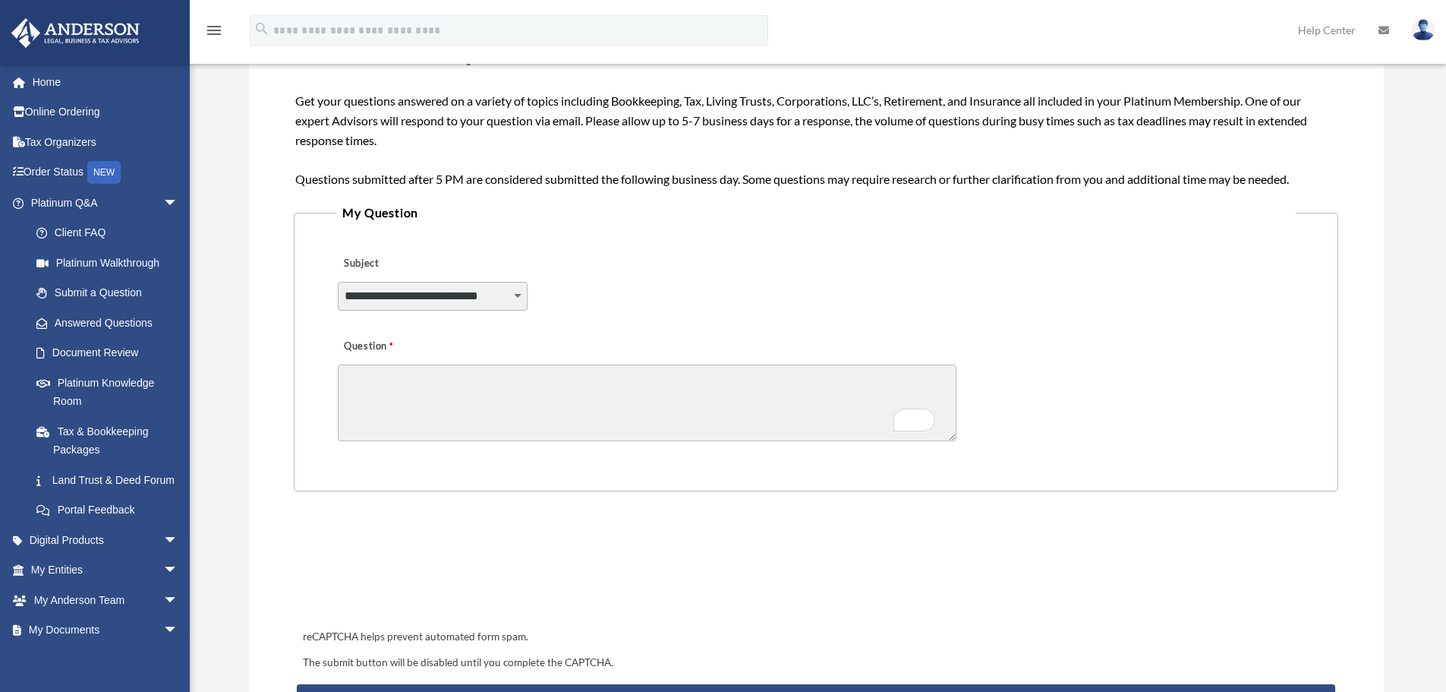
click at [701, 330] on div "Question" at bounding box center [815, 387] width 959 height 121
click at [96, 76] on link "Home" at bounding box center [106, 82] width 191 height 30
click at [45, 86] on link "Home" at bounding box center [106, 82] width 191 height 30
click at [54, 81] on link "Home" at bounding box center [106, 82] width 191 height 30
